Goal: Ask a question: Seek information or help from site administrators or community

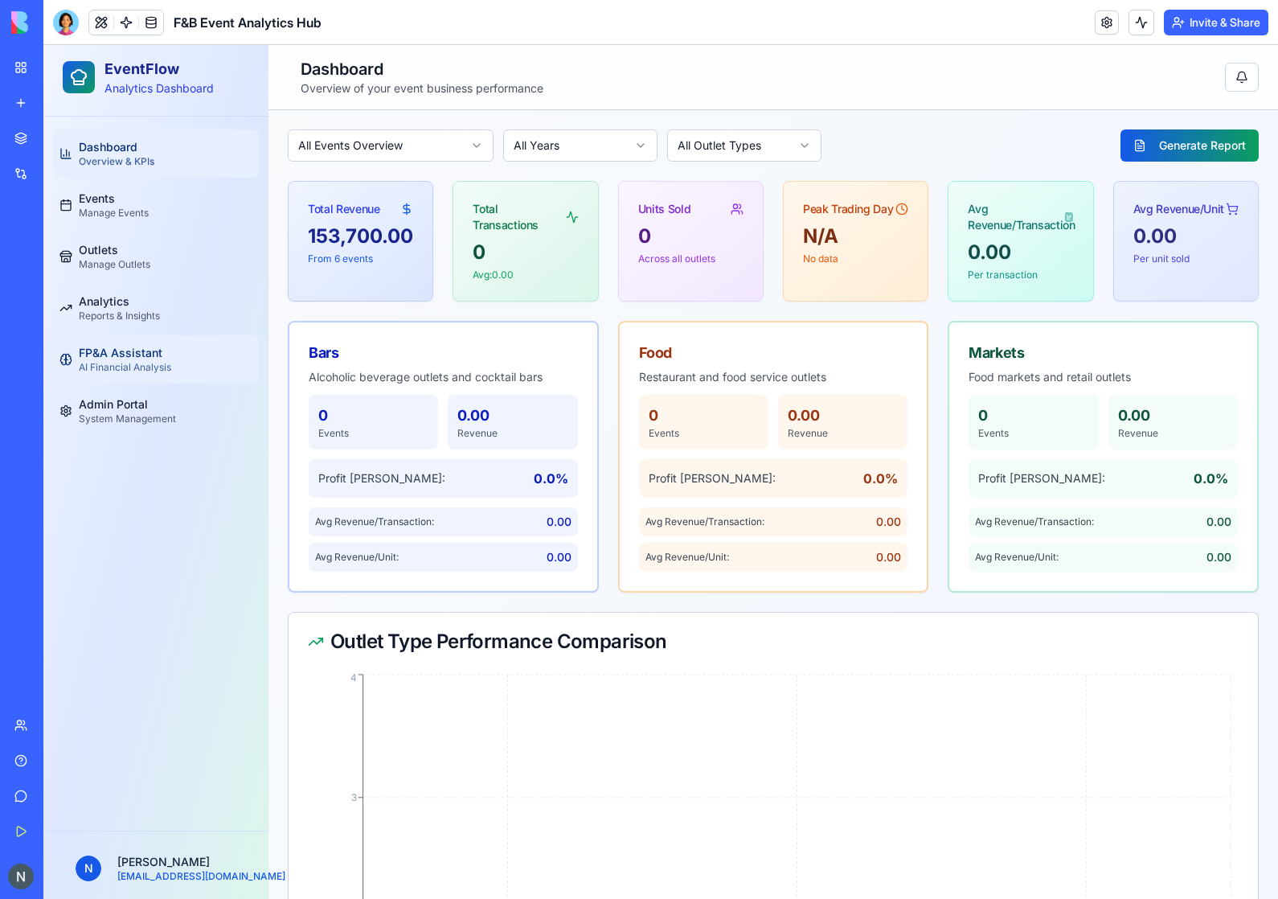
click at [129, 355] on span "FP&A Assistant" at bounding box center [121, 353] width 84 height 16
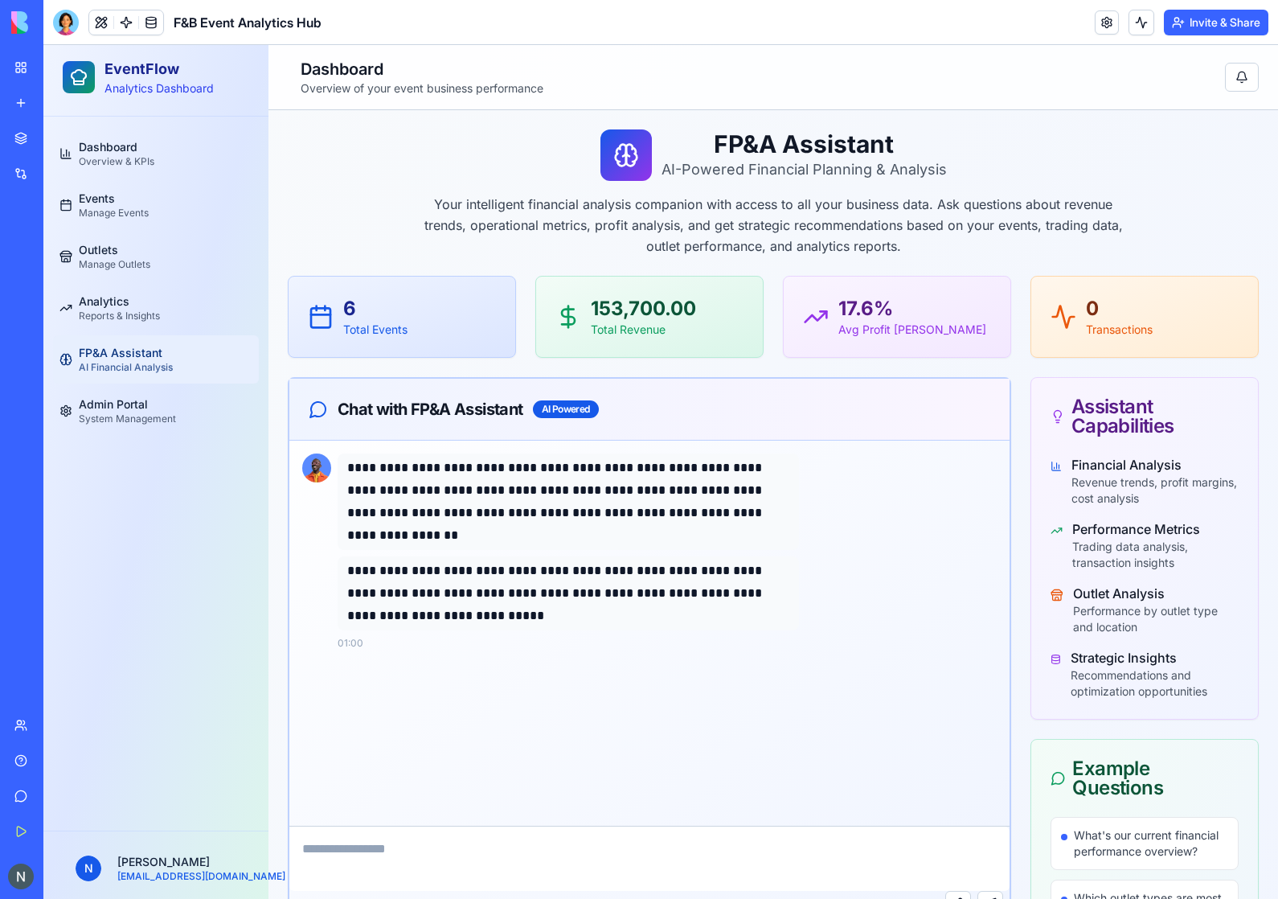
click at [685, 577] on p "**********" at bounding box center [568, 594] width 442 height 68
click at [591, 420] on div "Chat with FP&A Assistant AI Powered" at bounding box center [650, 409] width 682 height 23
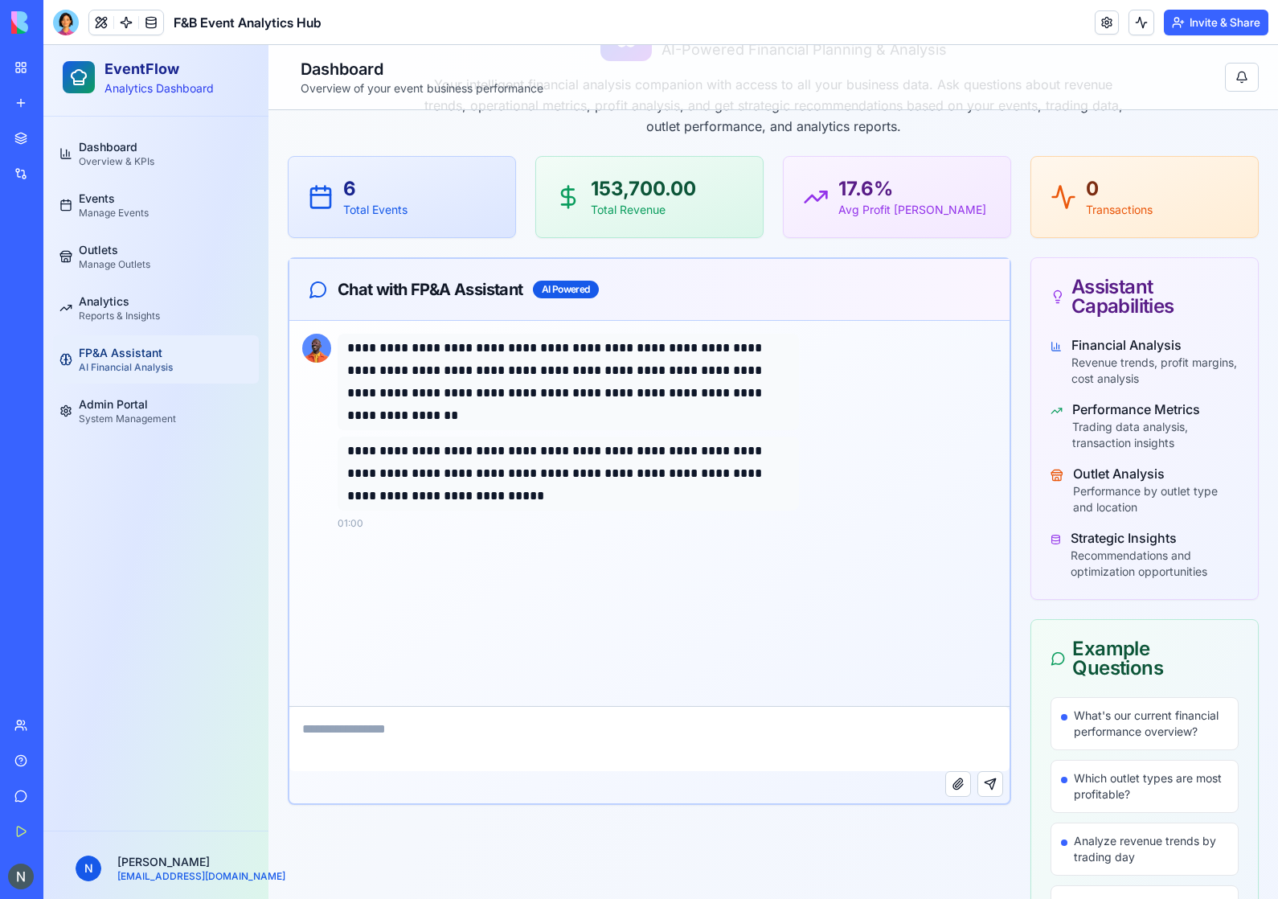
drag, startPoint x: 503, startPoint y: 311, endPoint x: 498, endPoint y: 303, distance: 9.8
click at [498, 304] on div "Chat with FP&A Assistant AI Powered" at bounding box center [649, 290] width 720 height 62
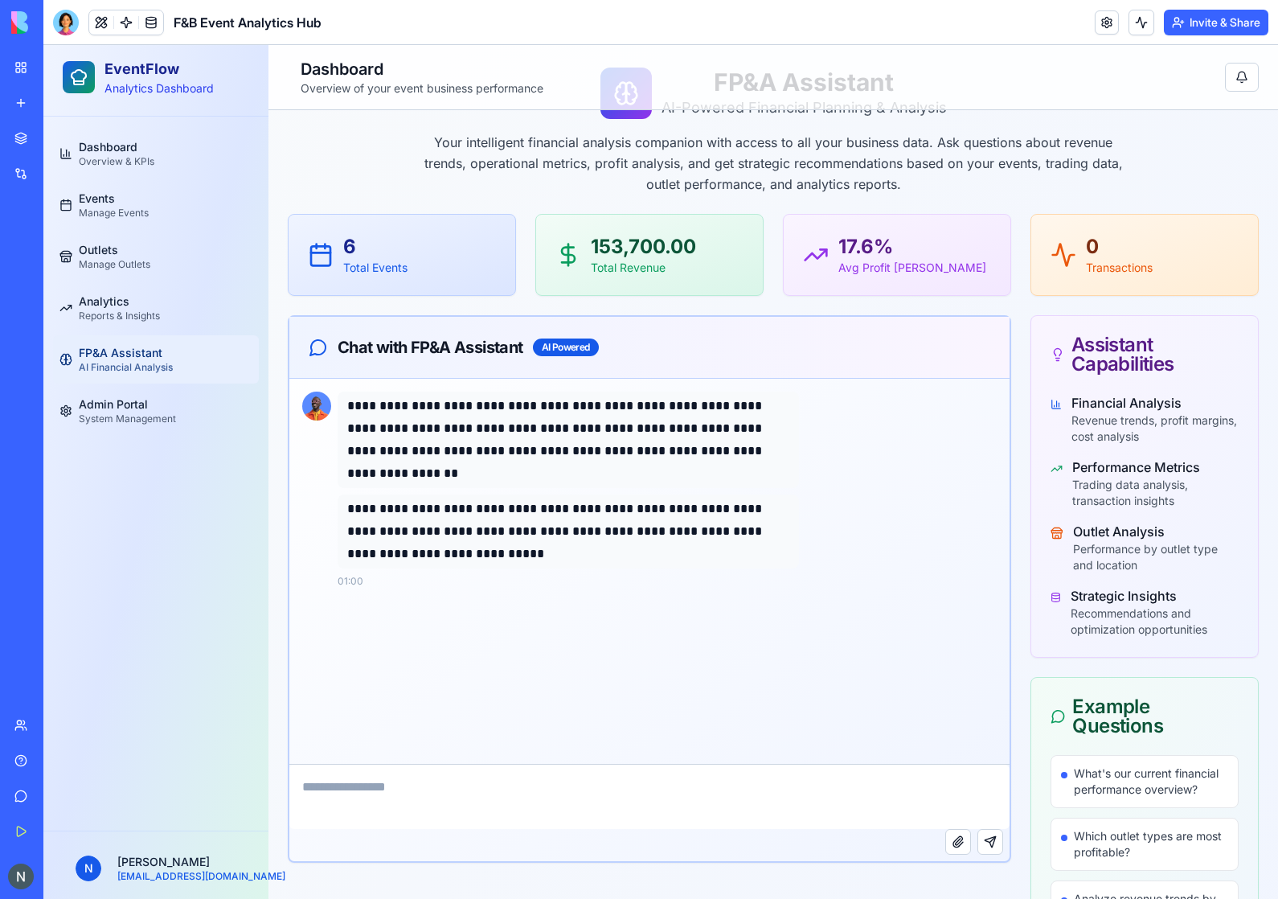
scroll to position [115, 0]
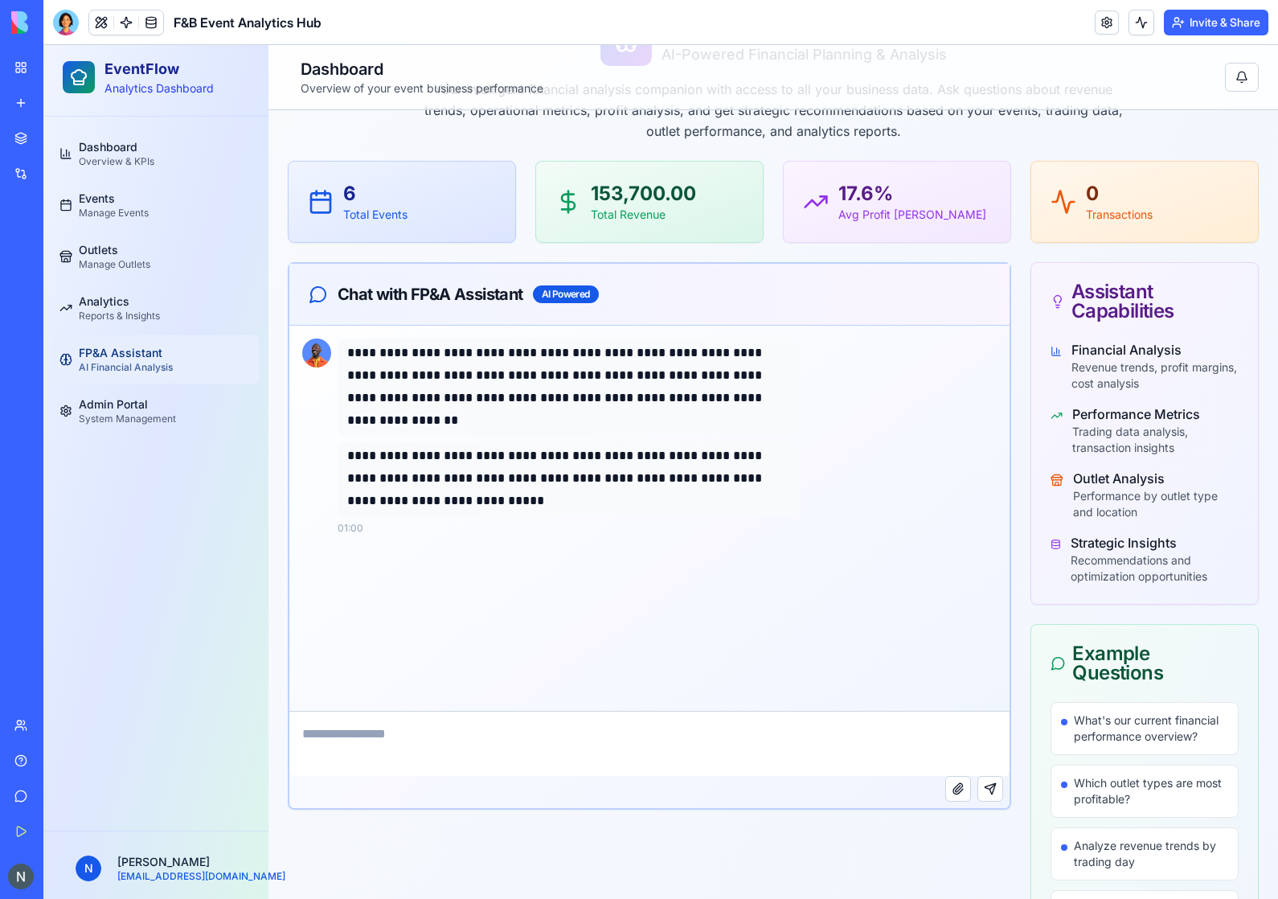
click at [370, 751] on textarea at bounding box center [649, 744] width 720 height 64
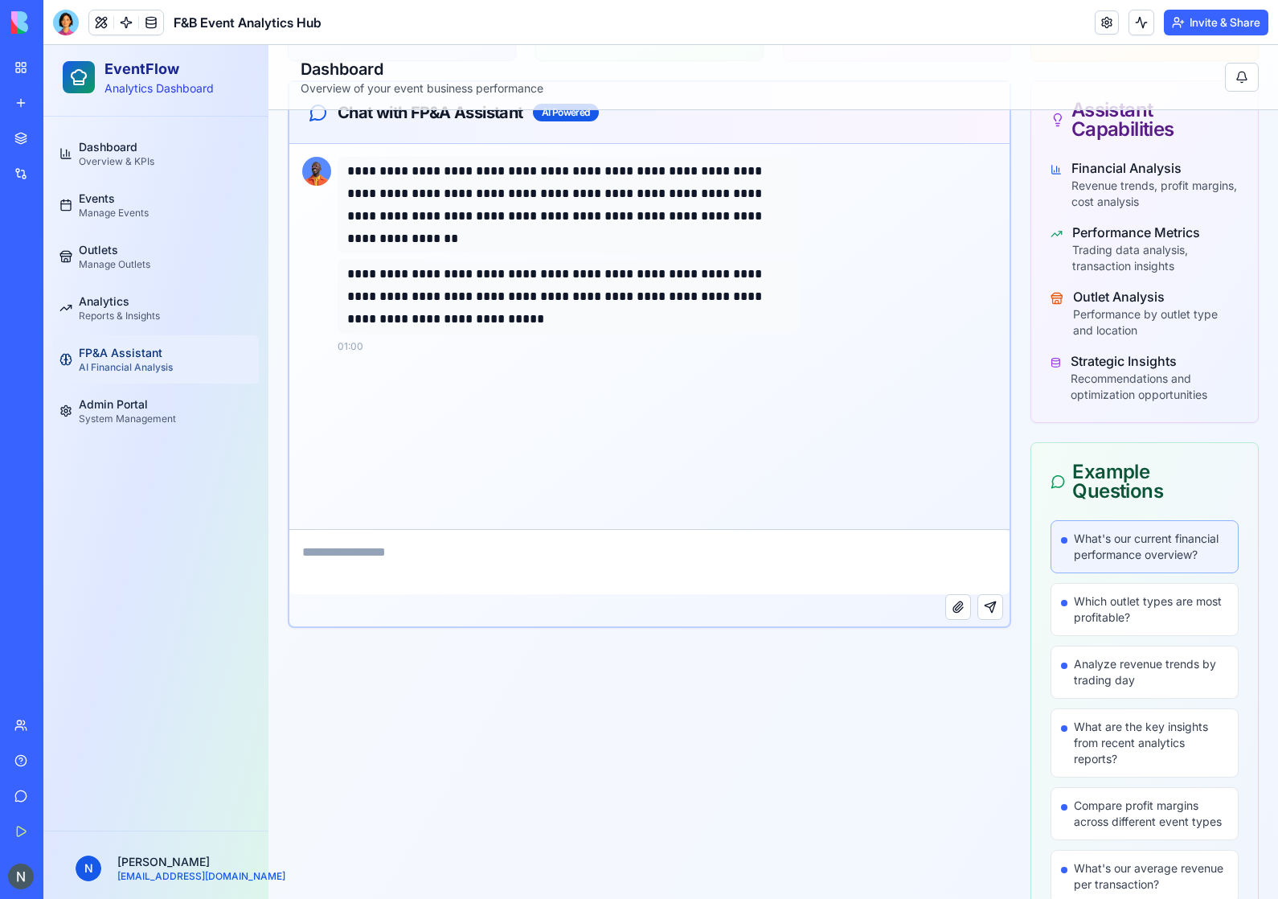
scroll to position [359, 0]
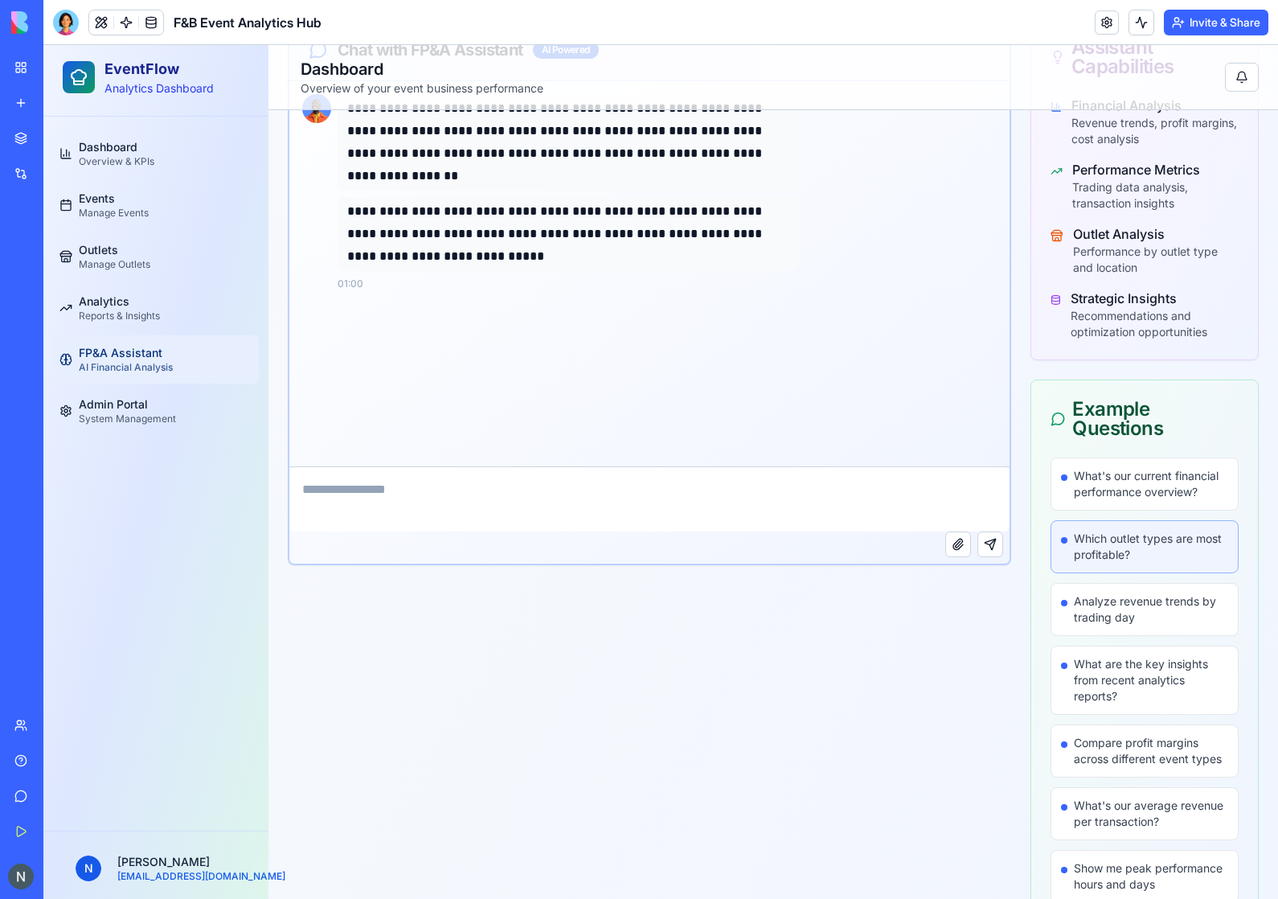
click at [1152, 554] on span "Which outlet types are most profitable?" at bounding box center [1151, 547] width 154 height 32
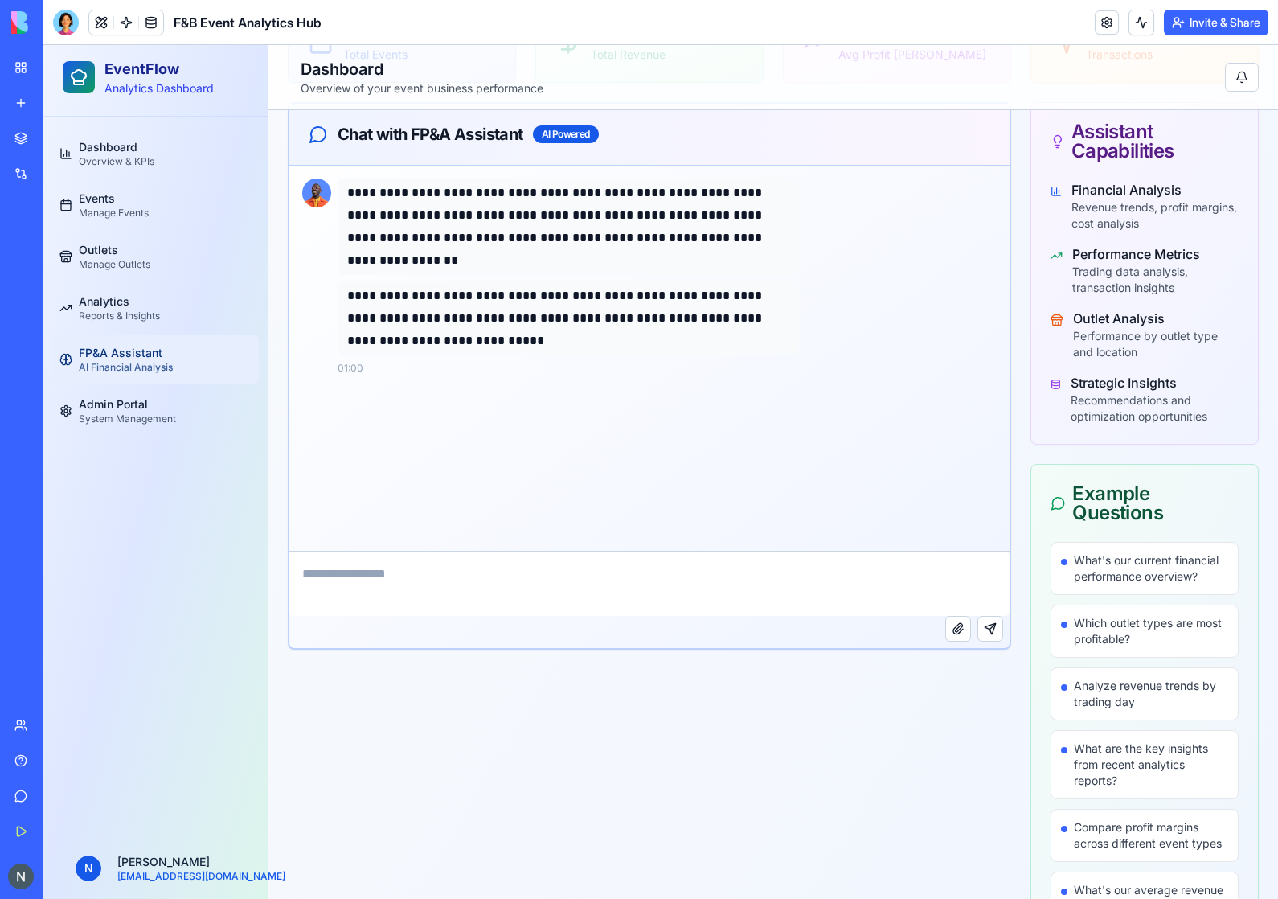
scroll to position [183, 0]
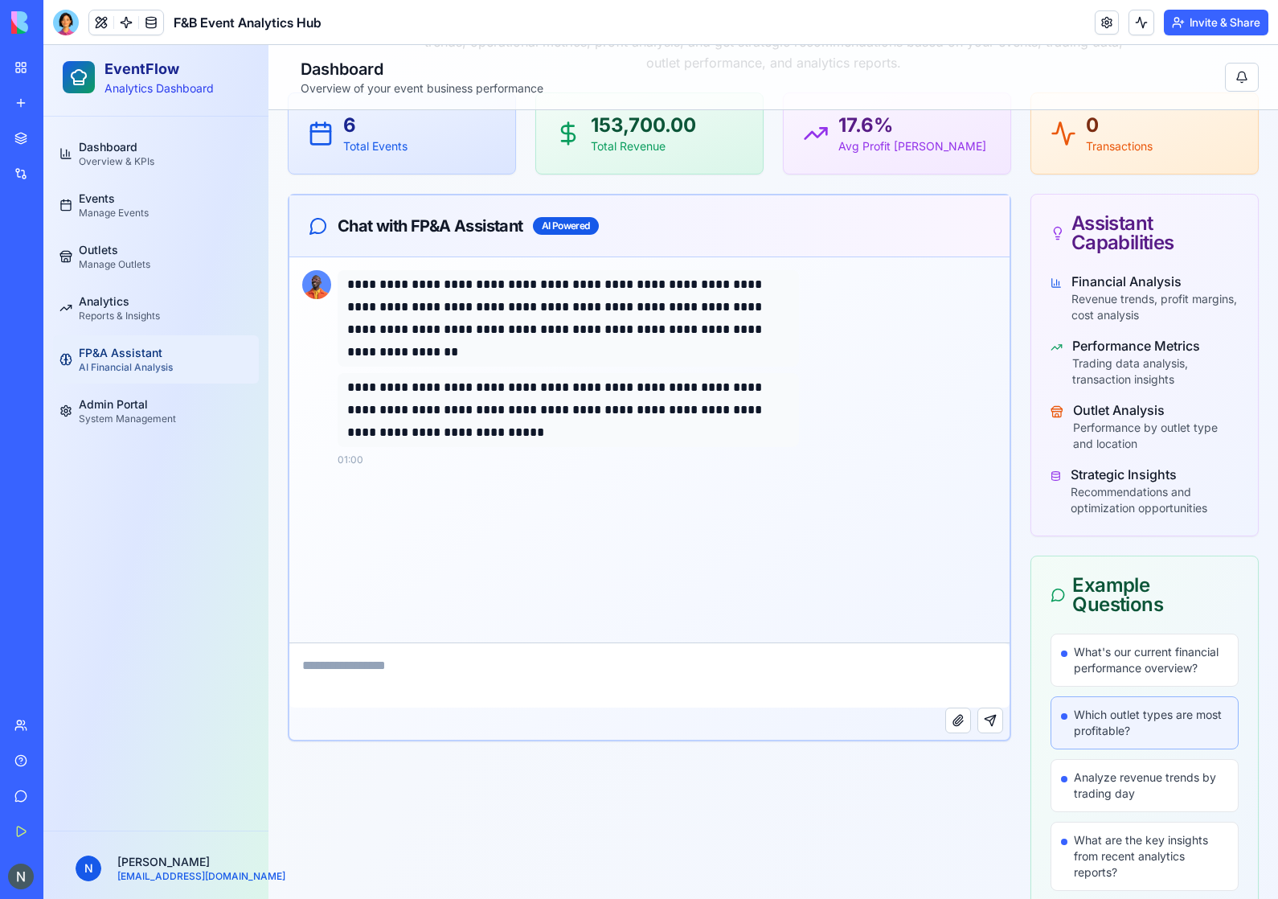
click at [1098, 698] on div "Which outlet types are most profitable?" at bounding box center [1145, 722] width 188 height 53
click at [1133, 721] on span "Which outlet types are most profitable?" at bounding box center [1151, 723] width 154 height 32
click at [852, 666] on textarea at bounding box center [649, 675] width 720 height 64
type textarea "**********"
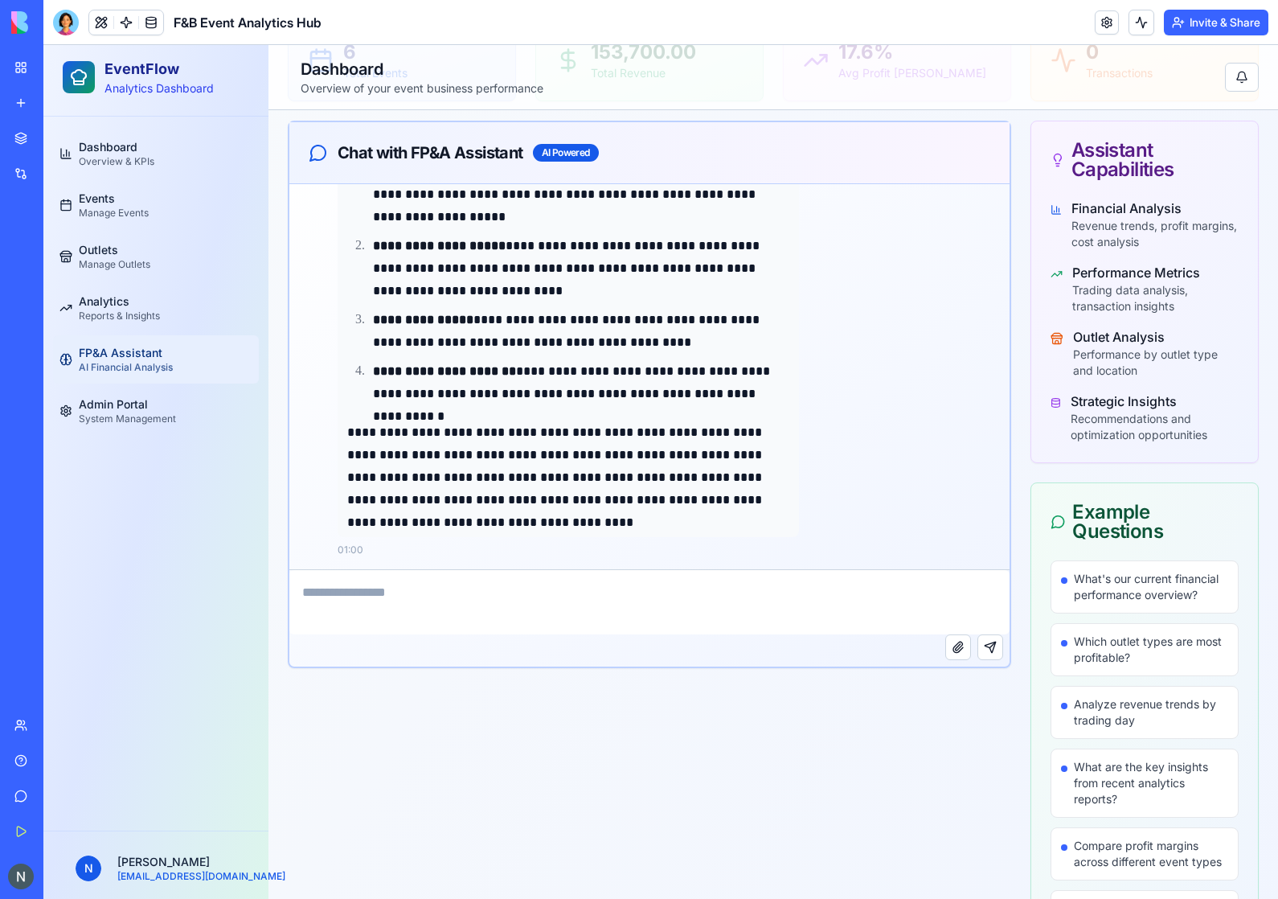
scroll to position [1046, 0]
click at [473, 584] on textarea at bounding box center [649, 602] width 720 height 64
type textarea "**********"
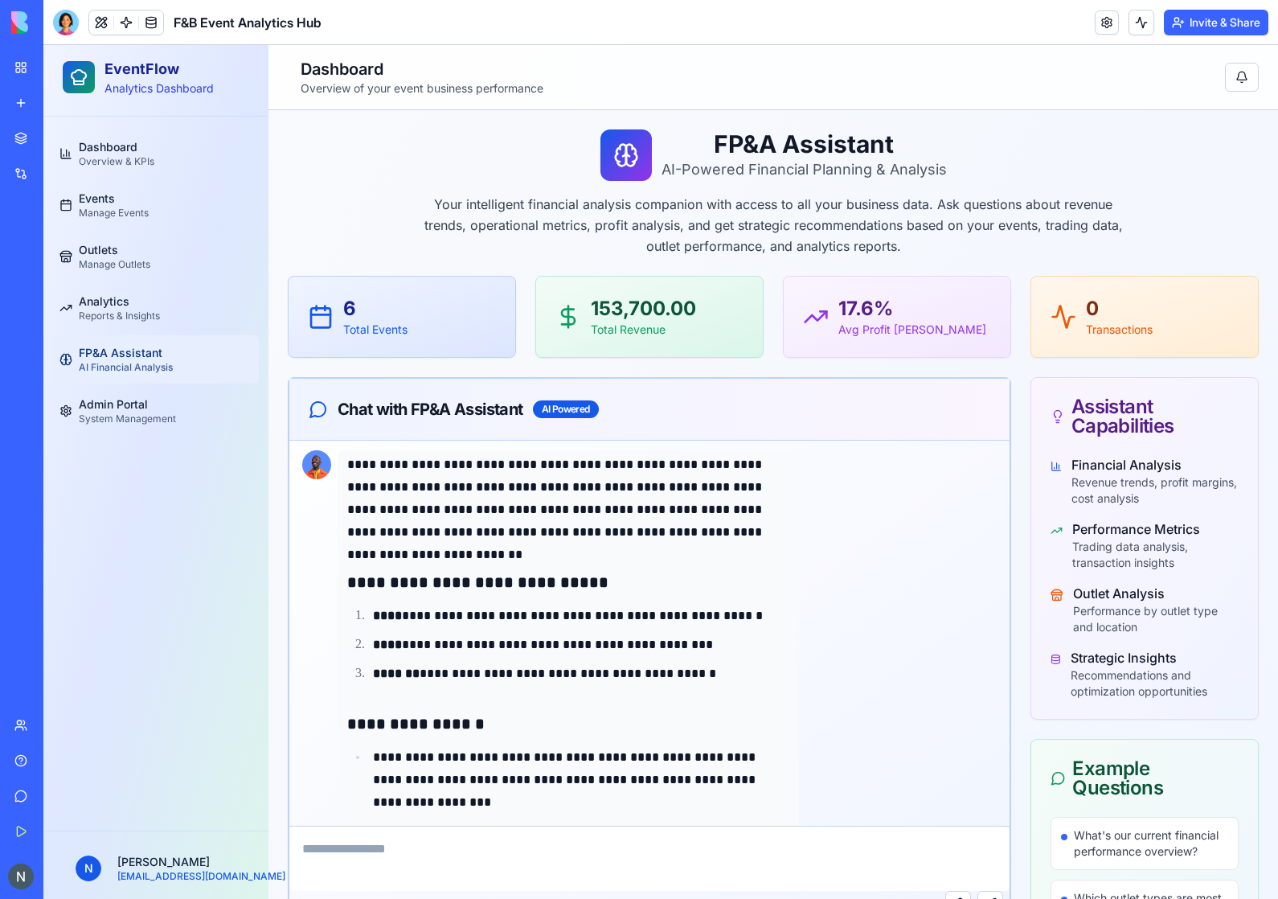
scroll to position [0, 0]
click at [105, 419] on span "System Management" at bounding box center [127, 418] width 97 height 13
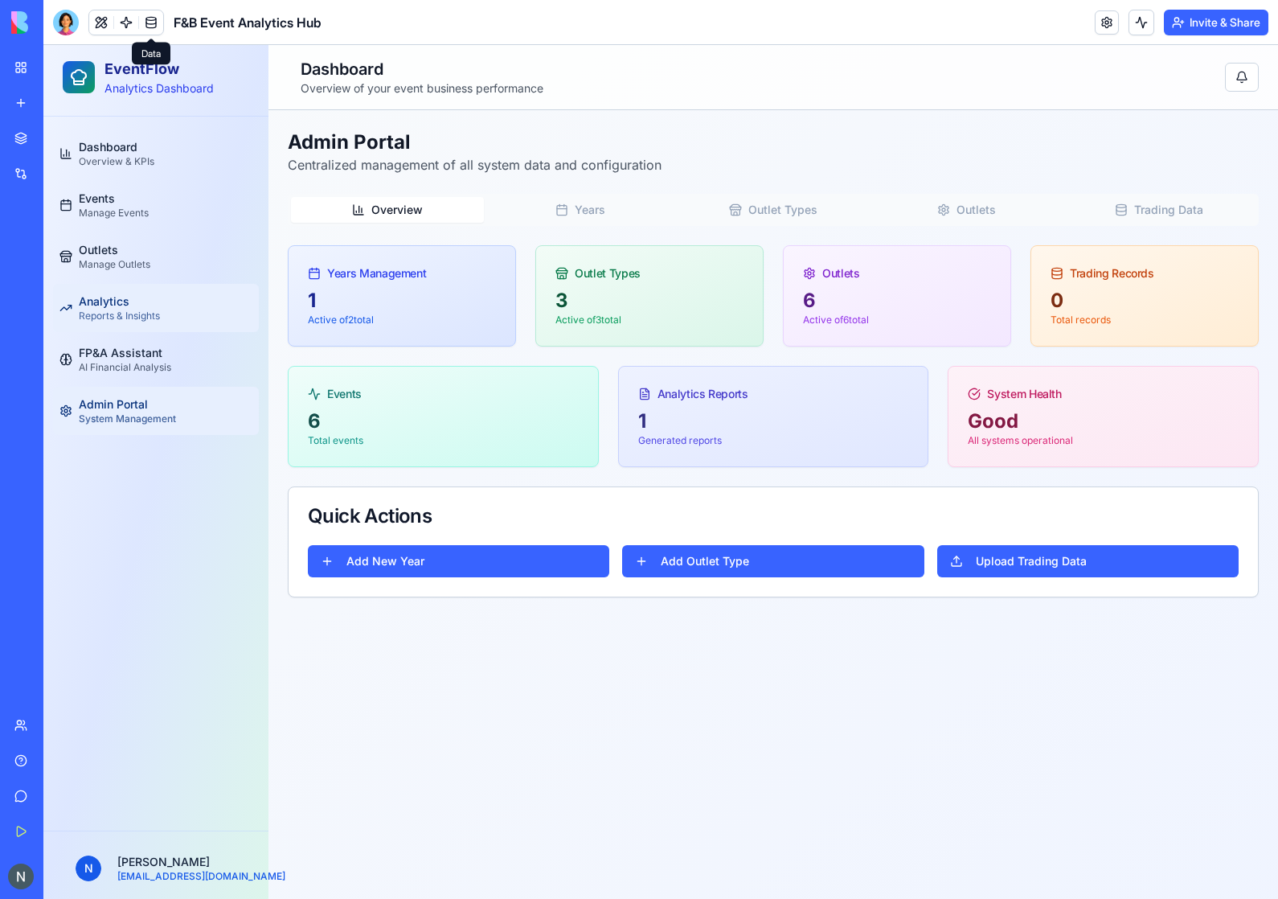
click at [121, 317] on span "Reports & Insights" at bounding box center [119, 316] width 81 height 13
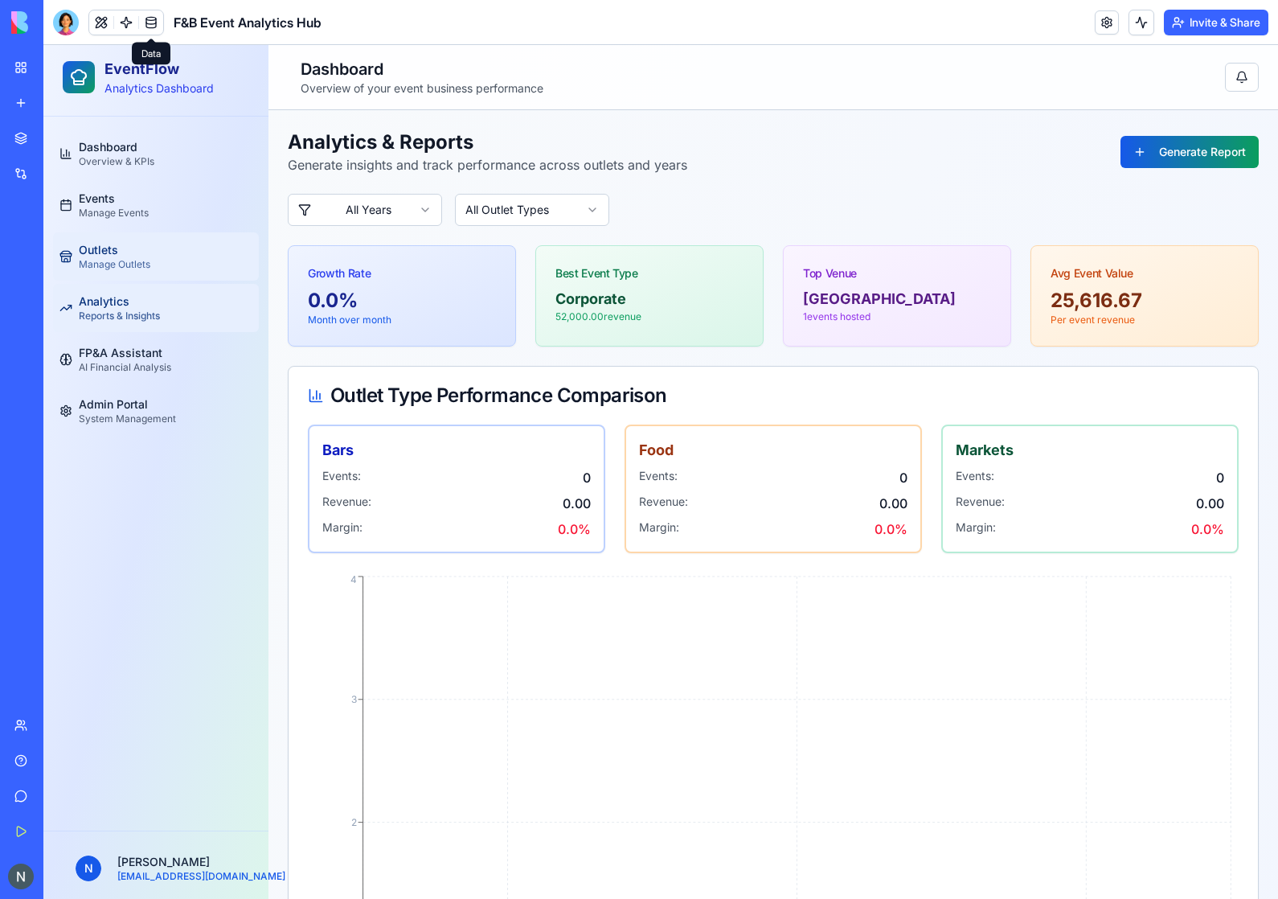
click at [137, 241] on link "Outlets Manage Outlets" at bounding box center [156, 256] width 206 height 48
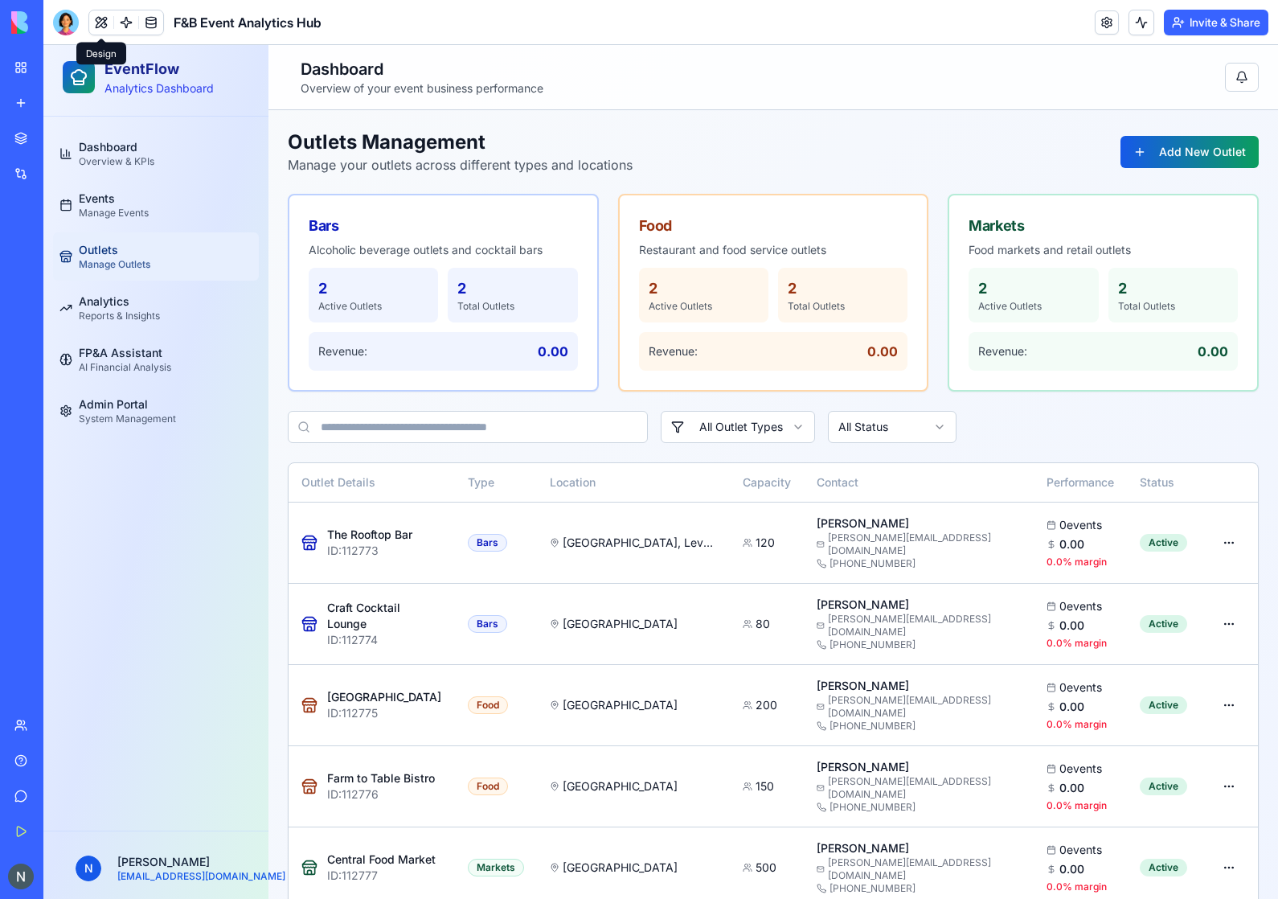
click at [110, 17] on button at bounding box center [101, 22] width 24 height 24
